Goal: Transaction & Acquisition: Download file/media

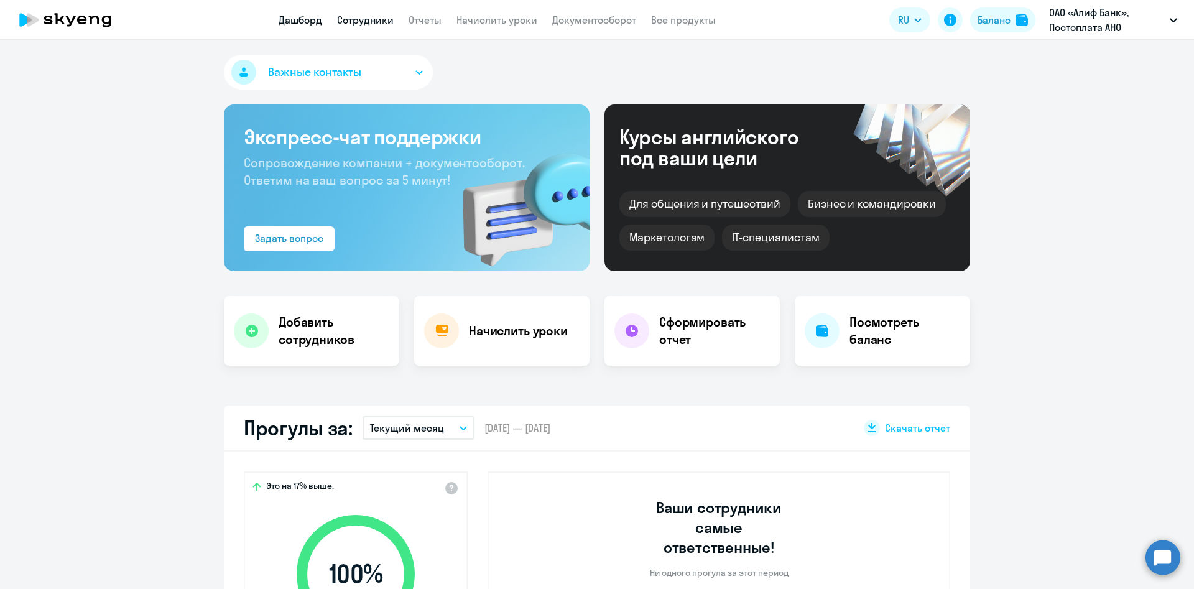
click at [364, 16] on link "Сотрудники" at bounding box center [365, 20] width 57 height 12
select select "30"
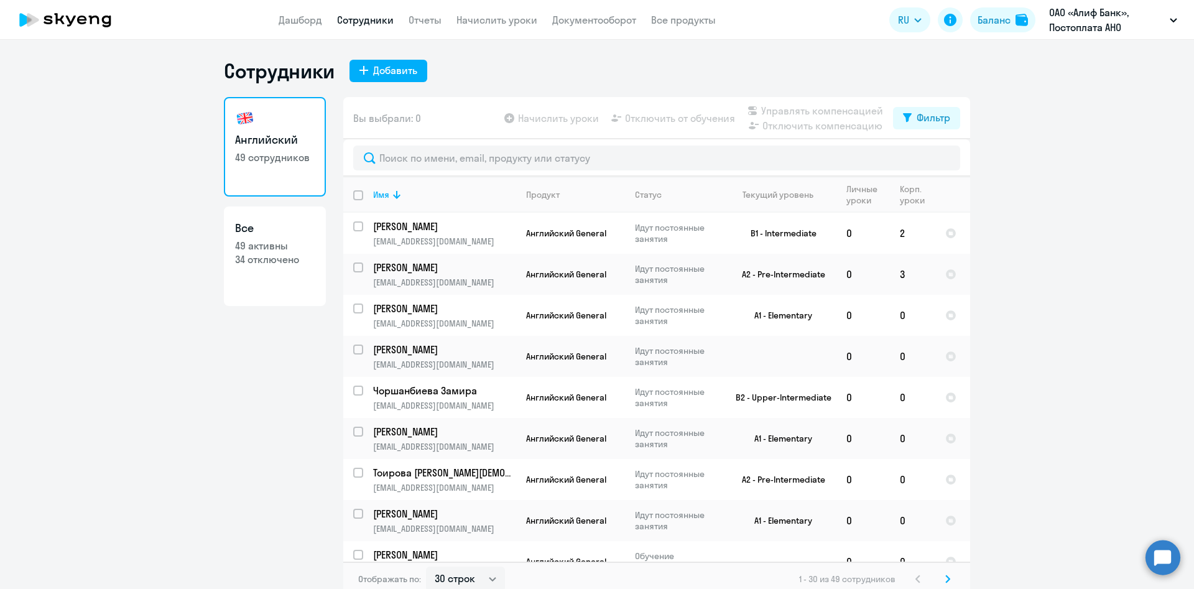
click at [269, 269] on link "Все 49 активны 34 отключено" at bounding box center [275, 257] width 102 height 100
select select "30"
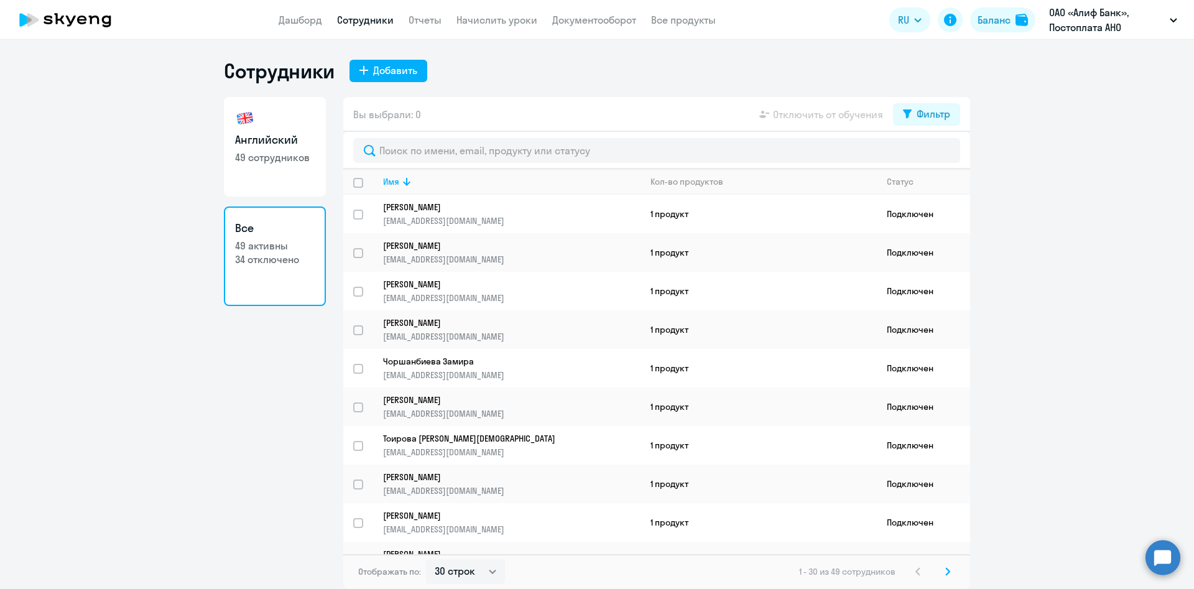
click at [261, 142] on h3 "Английский" at bounding box center [275, 140] width 80 height 16
select select "30"
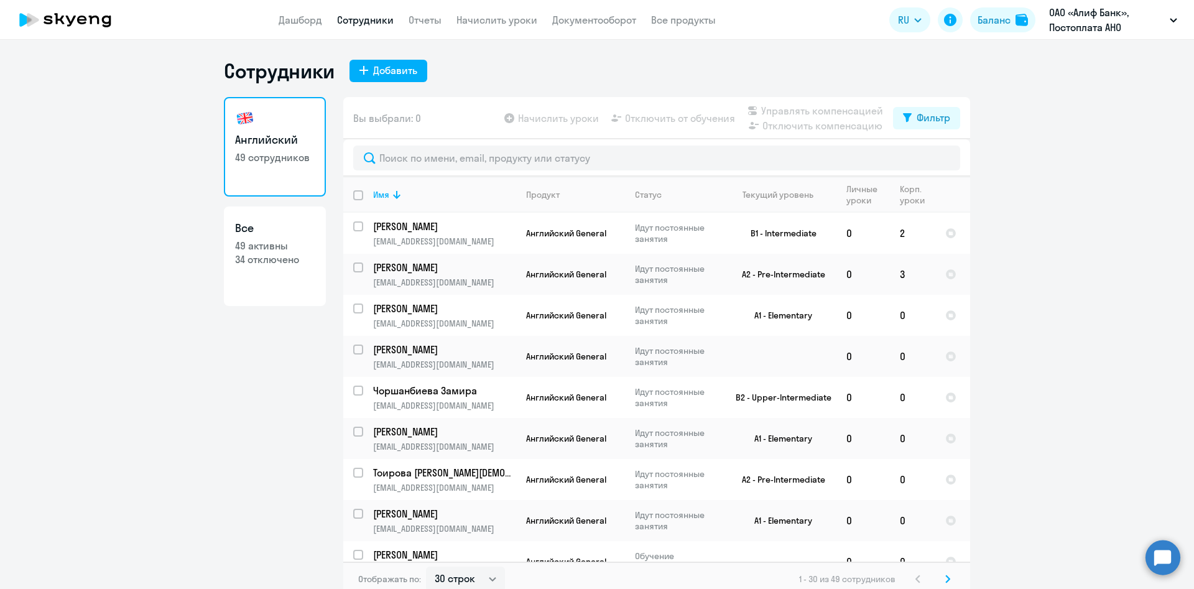
click at [412, 27] on app-header "Дашборд Сотрудники Отчеты Начислить уроки Документооборот Все продукты Дашборд …" at bounding box center [597, 20] width 1194 height 40
click at [421, 19] on link "Отчеты" at bounding box center [425, 20] width 33 height 12
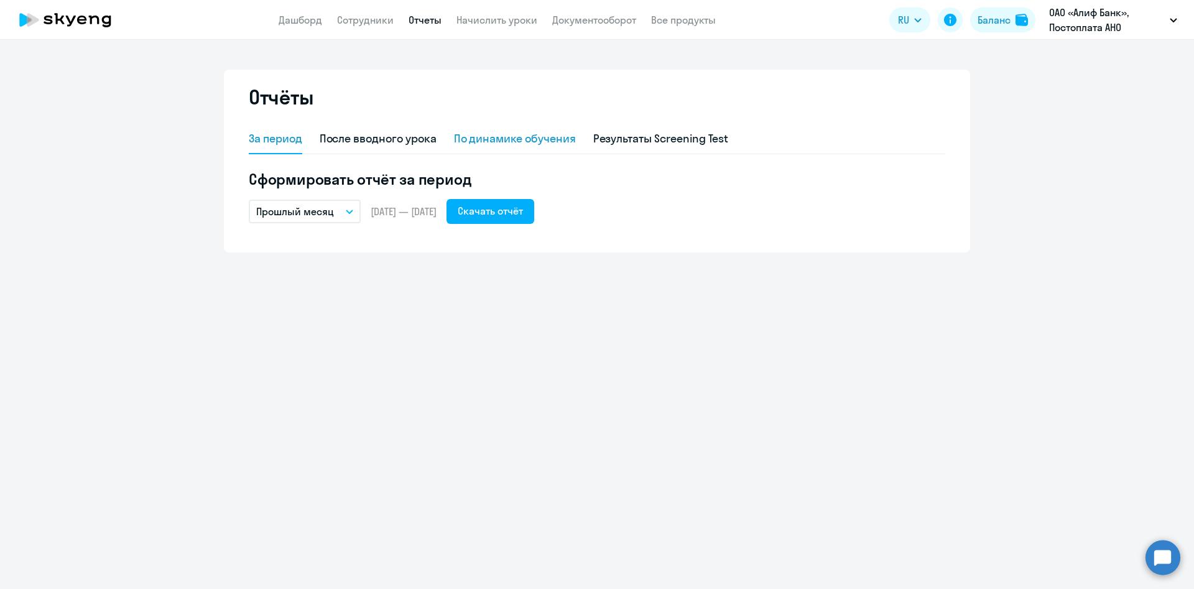
click at [503, 135] on div "По динамике обучения" at bounding box center [515, 139] width 122 height 16
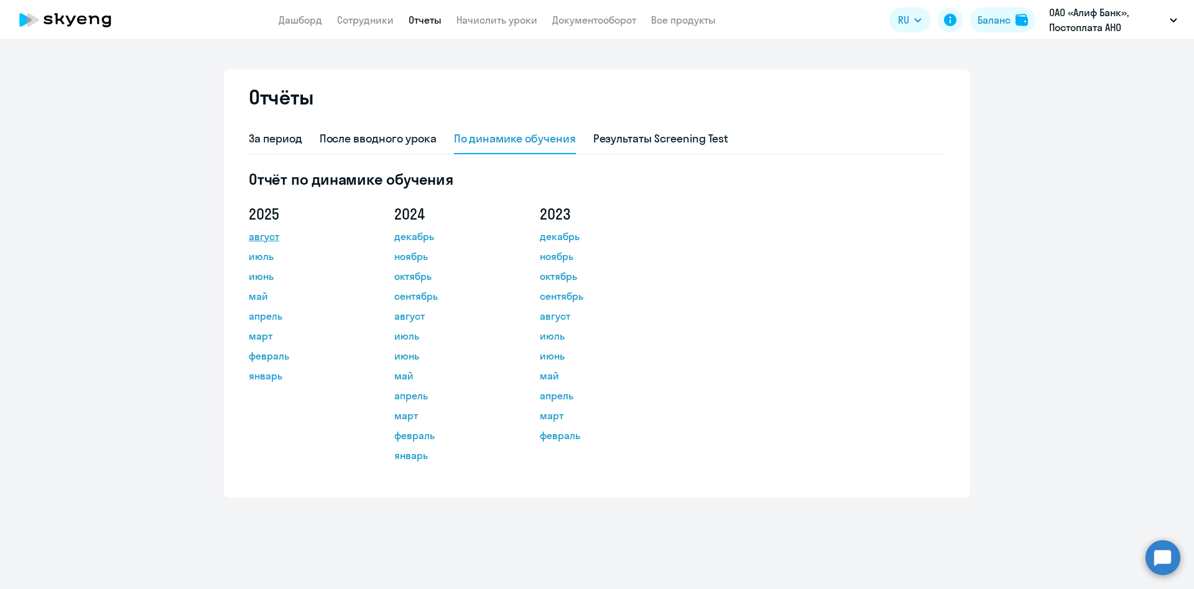
click at [269, 236] on link "август" at bounding box center [305, 236] width 112 height 15
